Goal: Task Accomplishment & Management: Complete application form

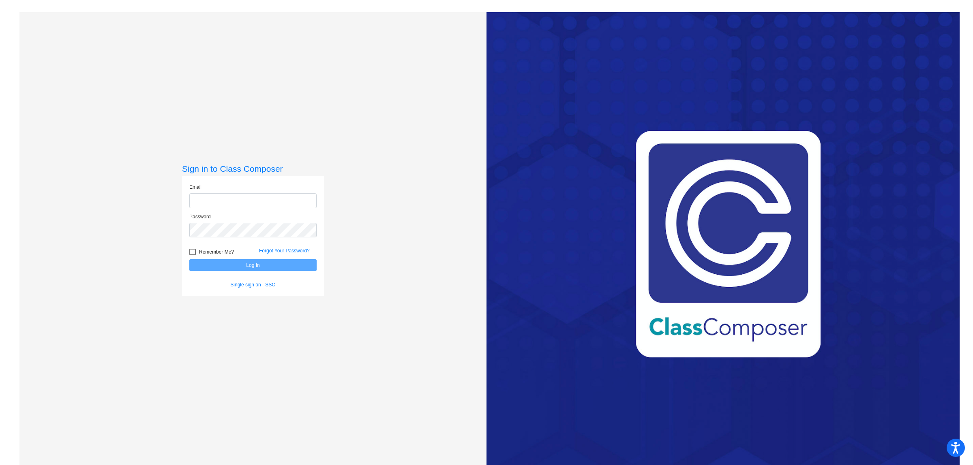
type input "[EMAIL_ADDRESS][DOMAIN_NAME]"
click at [245, 268] on button "Log In" at bounding box center [252, 266] width 127 height 12
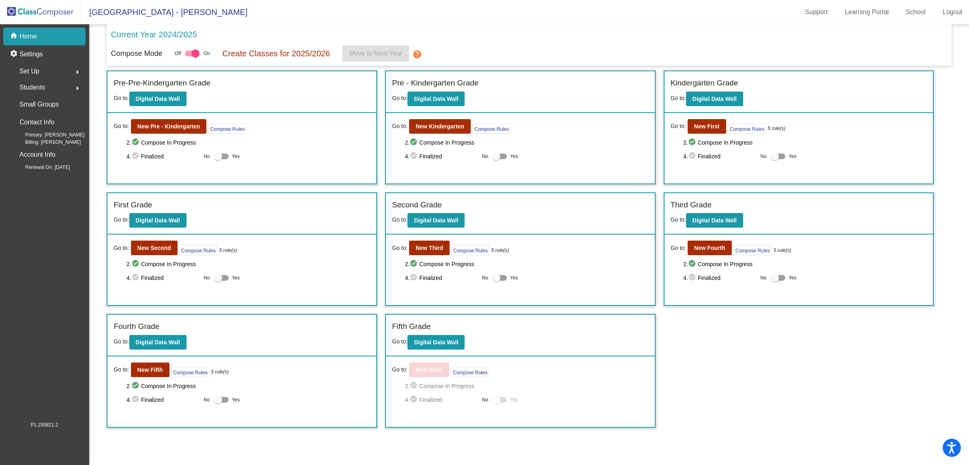
click at [844, 357] on div "Incoming (New students moving into lowest grade) Go to: Incoming Dashboard Go t…" at bounding box center [529, 250] width 845 height 358
click at [140, 247] on b "New Second" at bounding box center [154, 248] width 34 height 6
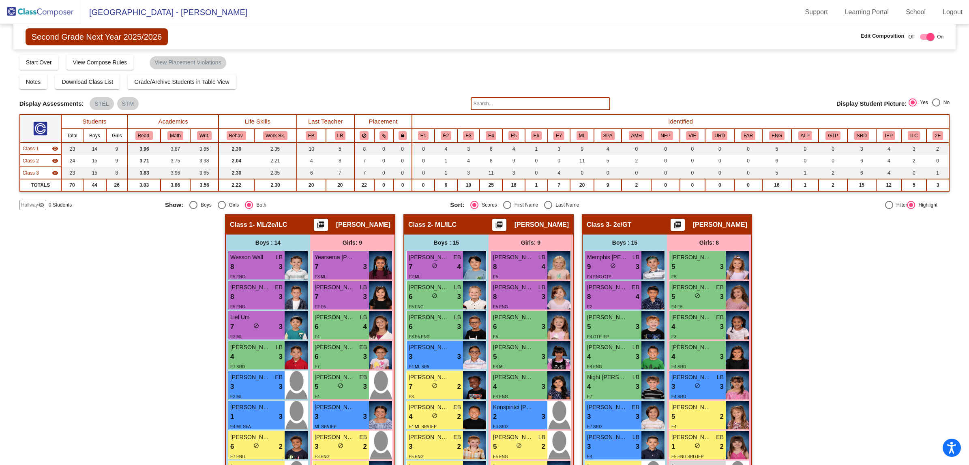
click at [39, 206] on mat-icon "visibility_off" at bounding box center [41, 205] width 6 height 6
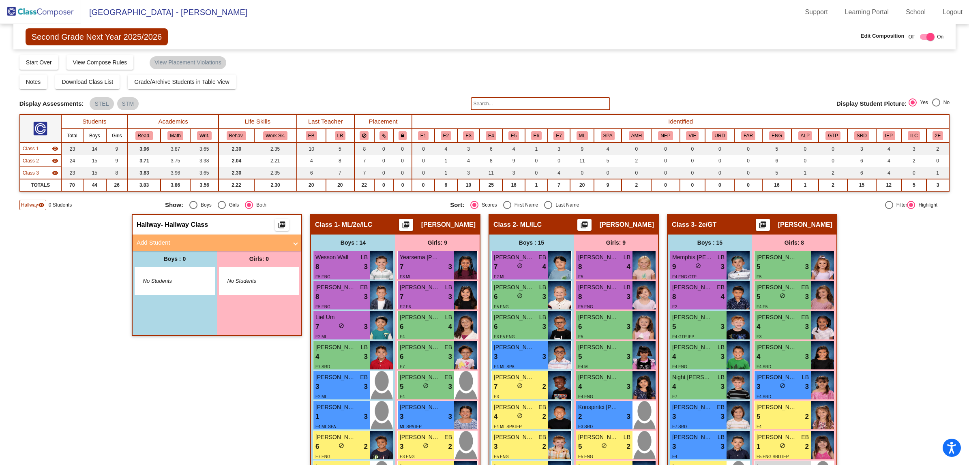
click at [149, 242] on mat-panel-title "Add Student" at bounding box center [212, 242] width 151 height 9
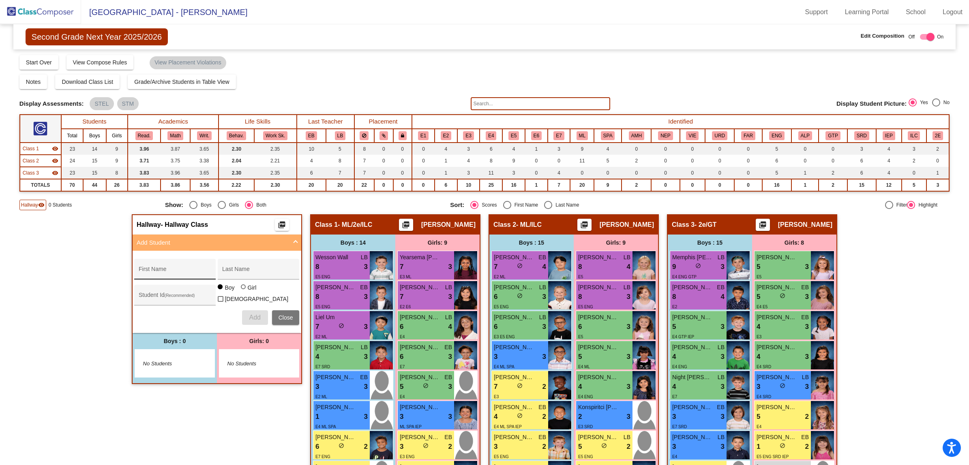
click at [151, 272] on input "First Name" at bounding box center [175, 272] width 73 height 6
type input "Tauoso'oso"
type input "Niusulu"
type input "30022367"
click at [253, 314] on span "Add" at bounding box center [254, 317] width 11 height 7
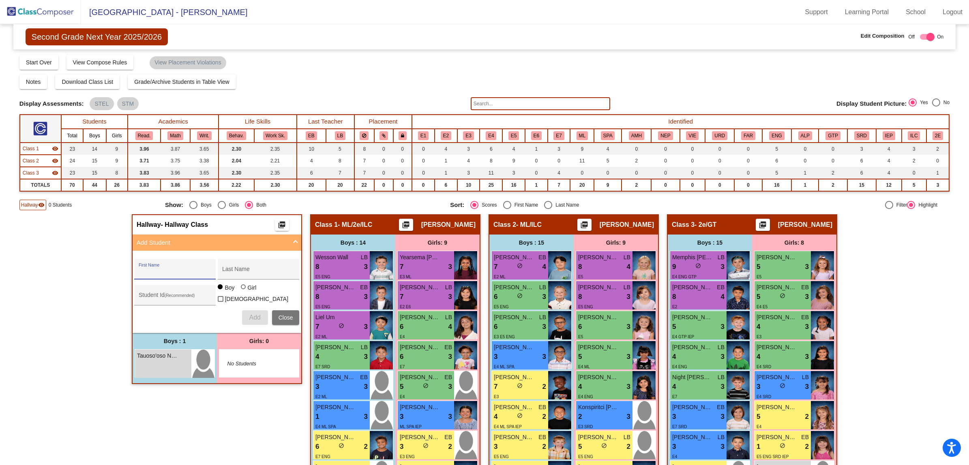
click at [53, 13] on img at bounding box center [40, 12] width 81 height 24
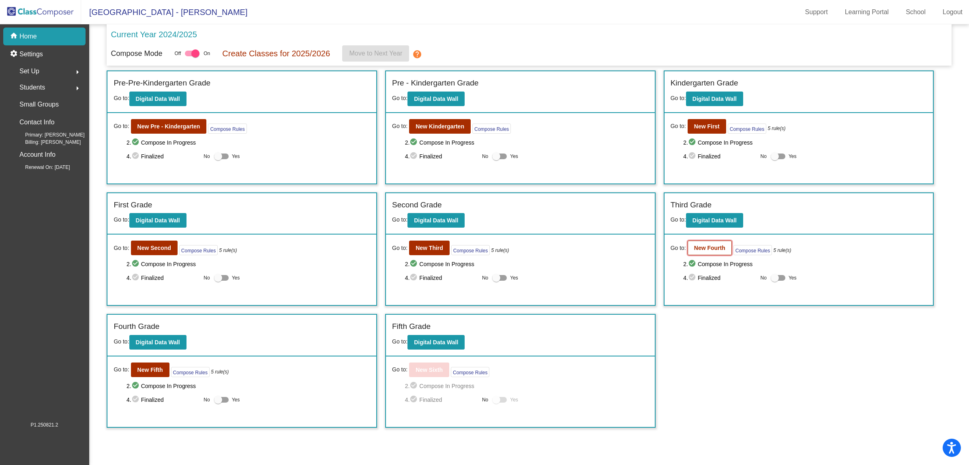
click at [717, 245] on b "New Fourth" at bounding box center [709, 248] width 31 height 6
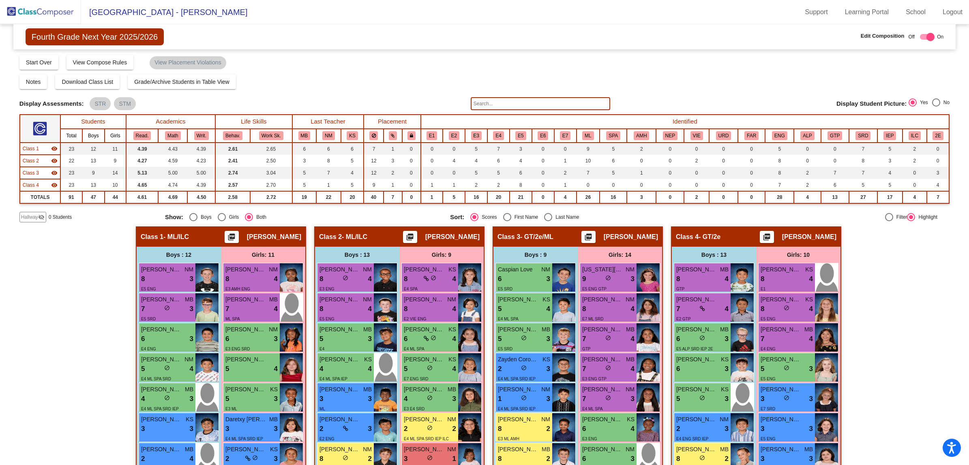
click at [35, 214] on span "Hallway" at bounding box center [29, 217] width 17 height 7
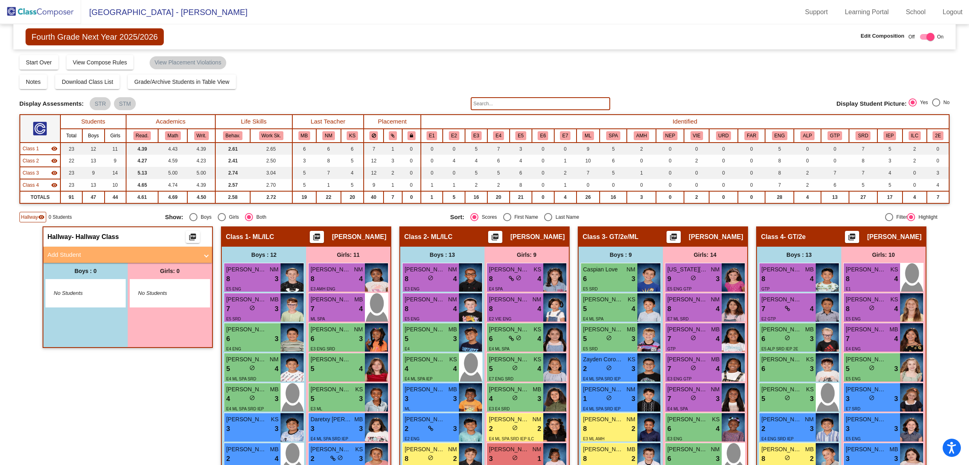
click at [72, 251] on mat-panel-title "Add Student" at bounding box center [122, 255] width 151 height 9
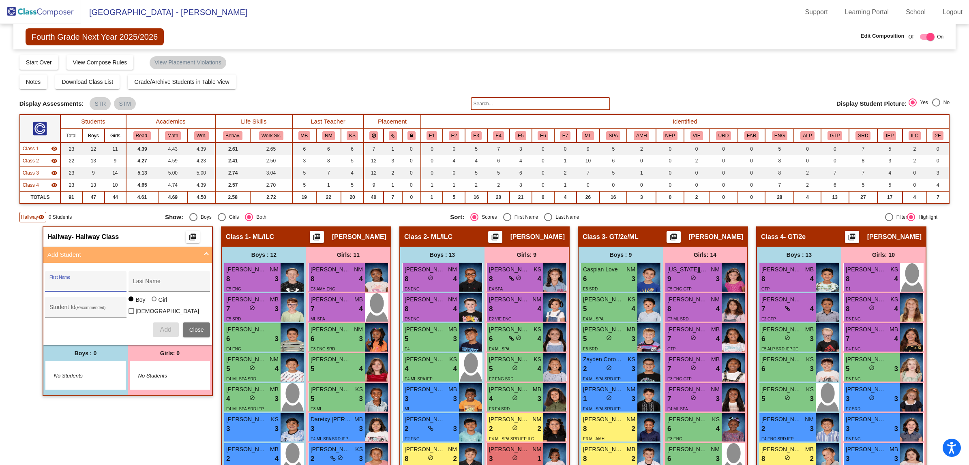
click at [67, 282] on input "First Name" at bounding box center [85, 284] width 73 height 6
type input "Semisi"
type input "Niusulu"
type input "20267133"
click at [161, 329] on span "Add" at bounding box center [165, 329] width 11 height 7
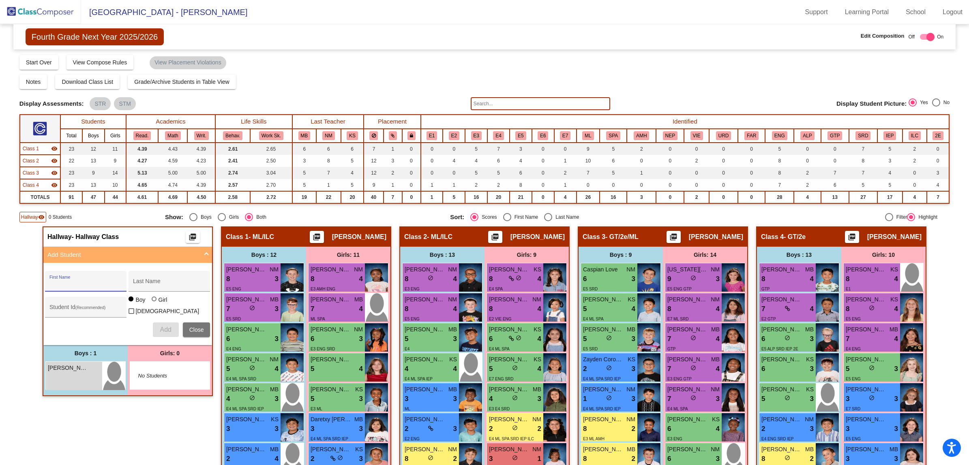
click at [463, 37] on div "Fourth Grade Next Year 2025/2026 Edit Composition Off On Incoming Digital Data …" at bounding box center [484, 36] width 942 height 25
click at [415, 29] on div "Fourth Grade Next Year 2025/2026 Edit Composition Off On Incoming Digital Data …" at bounding box center [484, 36] width 942 height 25
click at [315, 76] on div "Notes Download Class List Import Students Grade/Archive Students in Table View …" at bounding box center [484, 82] width 930 height 15
click at [43, 10] on img at bounding box center [40, 12] width 81 height 24
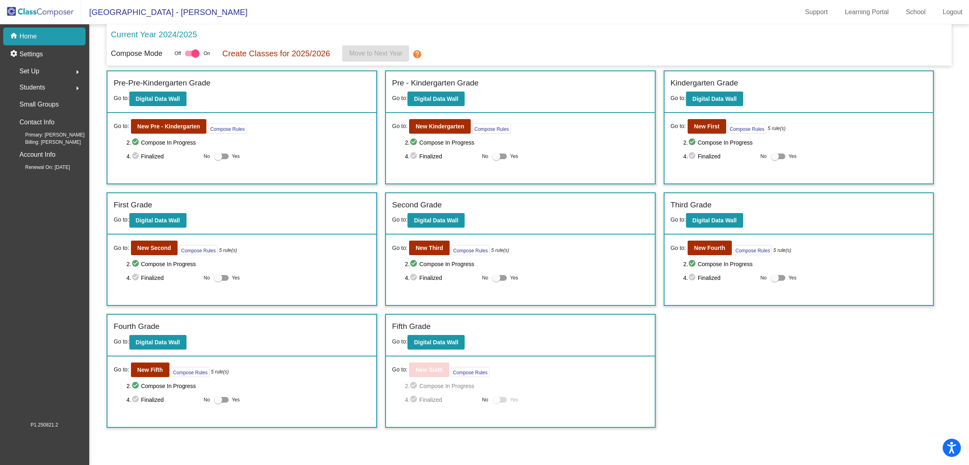
click at [788, 361] on div "Incoming (New students moving into lowest grade) Go to: Incoming Dashboard Go t…" at bounding box center [529, 250] width 845 height 358
click at [492, 43] on div "Current Year 2024/2025" at bounding box center [529, 36] width 837 height 17
click at [590, 33] on div "Current Year 2024/2025" at bounding box center [529, 36] width 837 height 17
click at [525, 14] on mat-toolbar "[GEOGRAPHIC_DATA] - [PERSON_NAME] Support Learning Portal School Logout" at bounding box center [484, 12] width 969 height 24
click at [743, 369] on div "Incoming (New students moving into lowest grade) Go to: Incoming Dashboard Go t…" at bounding box center [529, 250] width 845 height 358
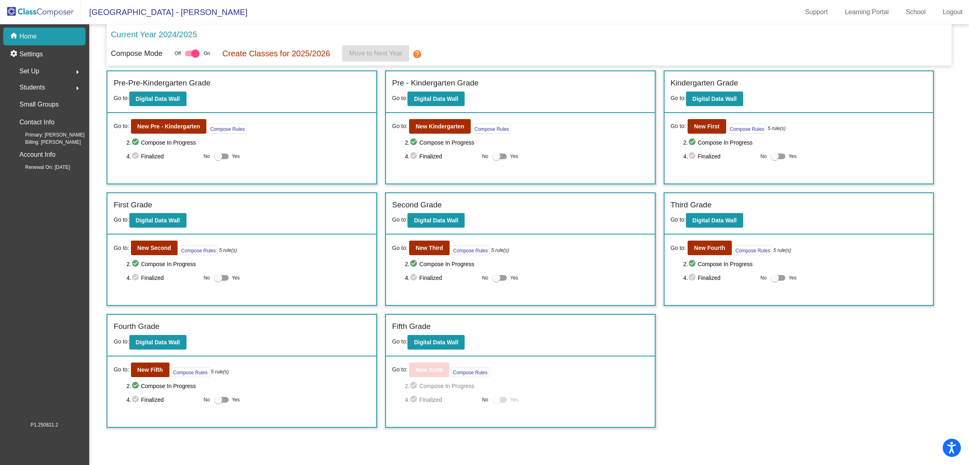
click at [526, 43] on div "Current Year 2024/2025" at bounding box center [529, 36] width 837 height 17
click at [522, 39] on div "Current Year 2024/2025" at bounding box center [529, 36] width 837 height 17
click at [700, 33] on div "Current Year 2024/2025" at bounding box center [529, 36] width 837 height 17
click at [604, 40] on div "Current Year 2024/2025" at bounding box center [529, 36] width 837 height 17
click at [555, 39] on div "Current Year 2024/2025" at bounding box center [529, 36] width 837 height 17
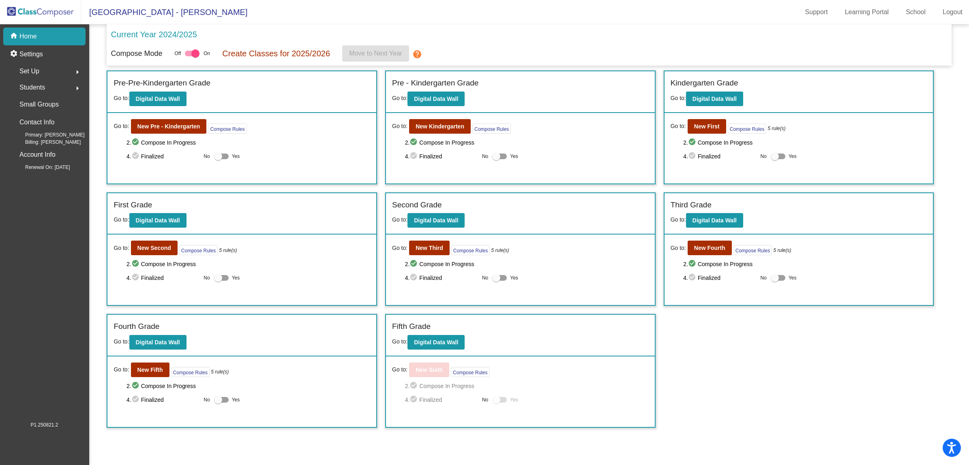
click at [736, 388] on div "Incoming (New students moving into lowest grade) Go to: Incoming Dashboard Go t…" at bounding box center [529, 250] width 845 height 358
